Goal: Transaction & Acquisition: Book appointment/travel/reservation

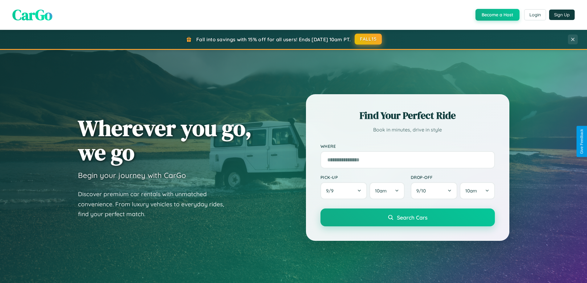
click at [369, 39] on button "FALL15" at bounding box center [368, 39] width 27 height 11
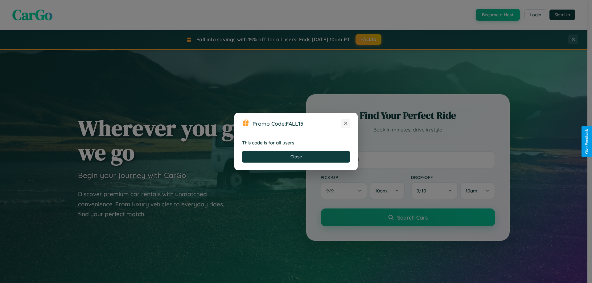
click at [346, 124] on icon at bounding box center [346, 123] width 6 height 6
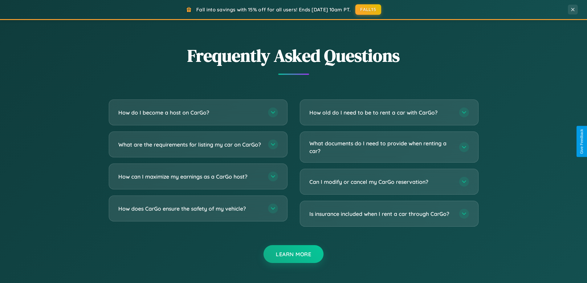
scroll to position [1186, 0]
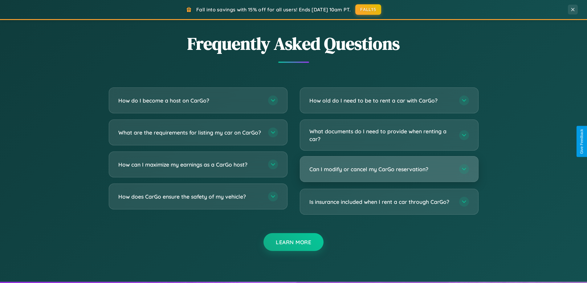
click at [389, 170] on h3 "Can I modify or cancel my CarGo reservation?" at bounding box center [382, 170] width 144 height 8
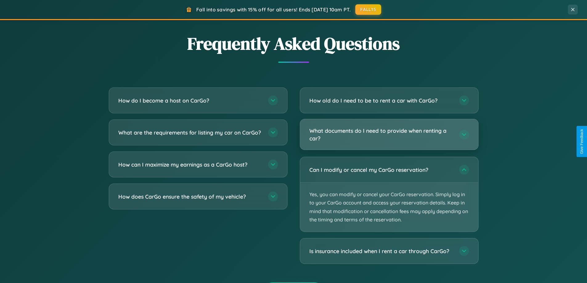
click at [389, 135] on h3 "What documents do I need to provide when renting a car?" at bounding box center [382, 134] width 144 height 15
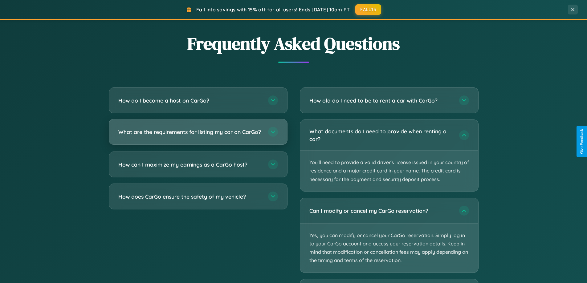
click at [198, 135] on h3 "What are the requirements for listing my car on CarGo?" at bounding box center [190, 132] width 144 height 8
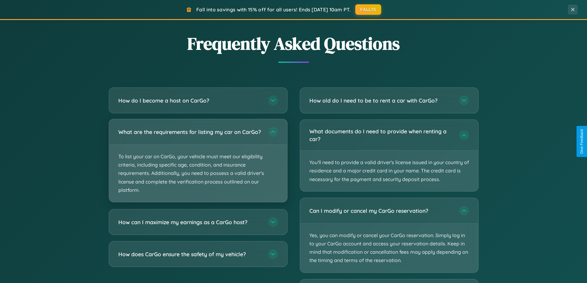
click at [198, 163] on p "To list your car on CarGo, your vehicle must meet our eligibility criteria, inc…" at bounding box center [198, 173] width 178 height 57
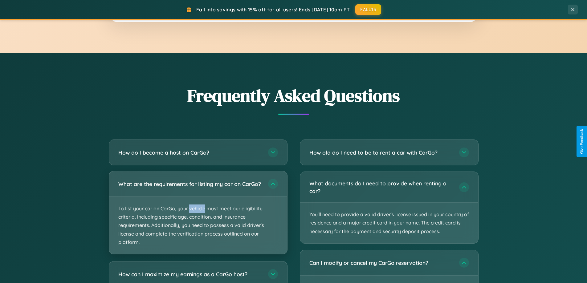
scroll to position [991, 0]
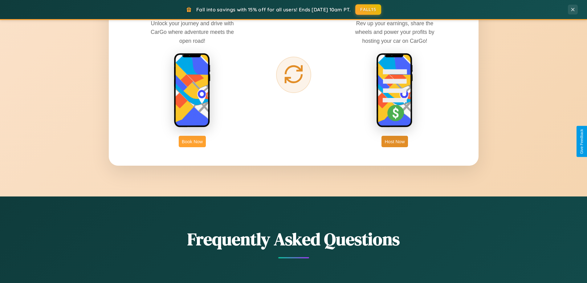
click at [192, 142] on button "Book Now" at bounding box center [192, 141] width 27 height 11
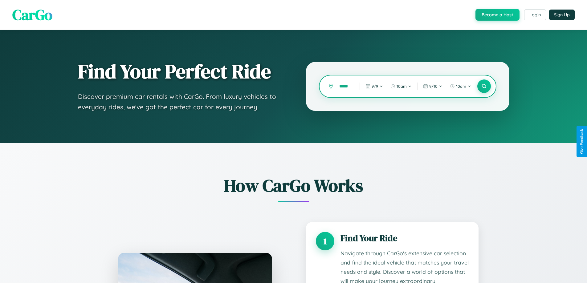
scroll to position [0, 0]
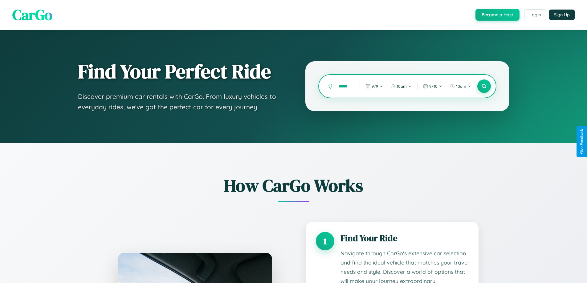
type input "******"
